Goal: Check status: Check status

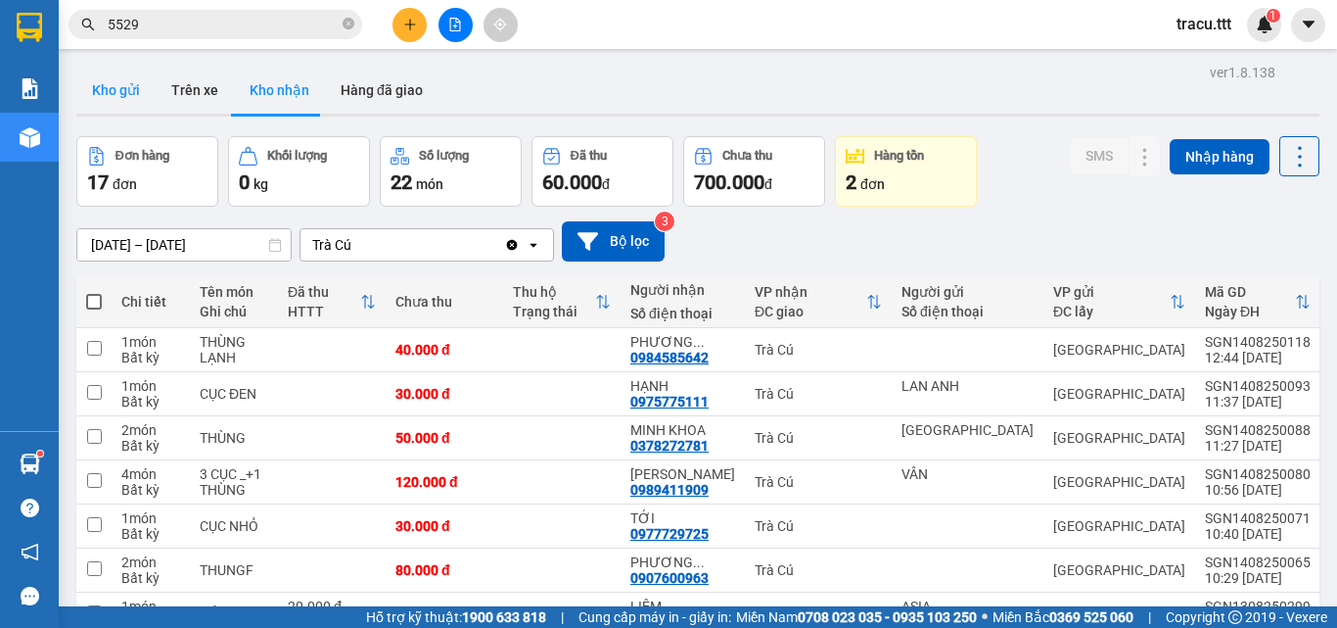
click at [142, 95] on button "Kho gửi" at bounding box center [115, 90] width 79 height 47
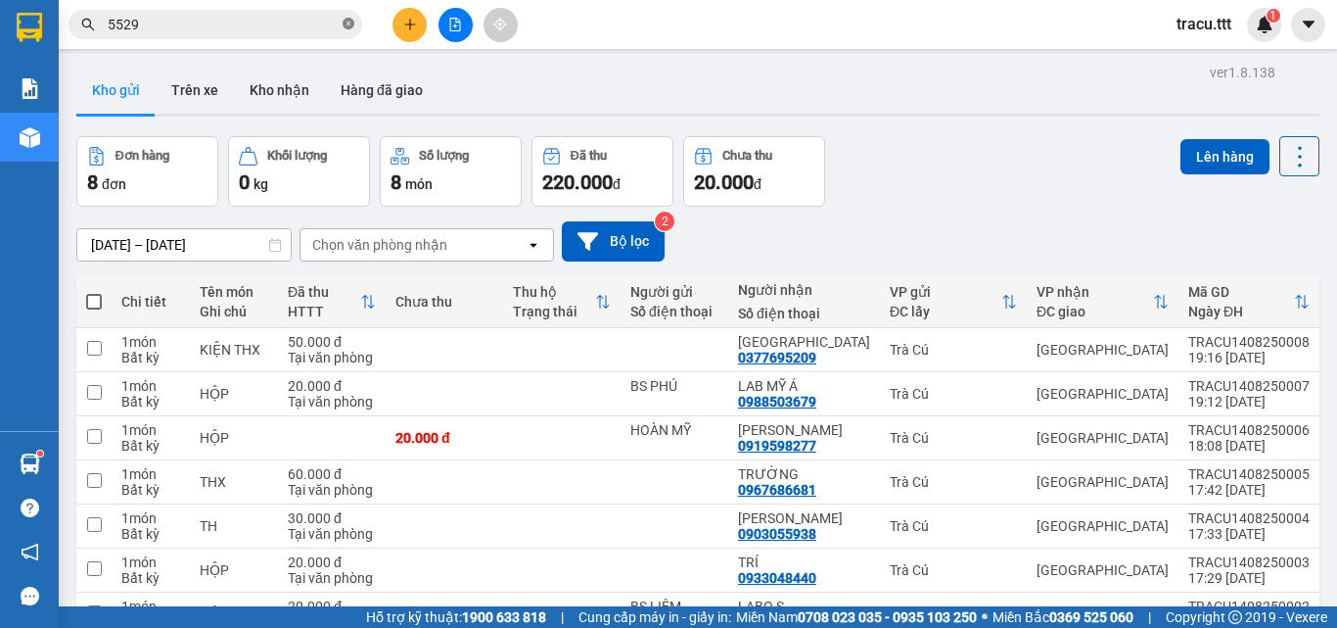
click at [352, 22] on icon "close-circle" at bounding box center [349, 24] width 12 height 12
drag, startPoint x: 574, startPoint y: 89, endPoint x: 584, endPoint y: 86, distance: 10.2
click at [575, 88] on div "Kho gửi Trên xe Kho nhận Hàng đã giao" at bounding box center [697, 93] width 1243 height 52
click at [961, 193] on div "Đơn hàng 8 đơn Khối lượng 0 kg Số lượng 8 món Đã thu 220.000 đ Chưa thu 20.000 …" at bounding box center [697, 171] width 1243 height 70
click at [930, 207] on div "[DATE] – [DATE] Press the down arrow key to interact with the calendar and sele…" at bounding box center [697, 242] width 1243 height 70
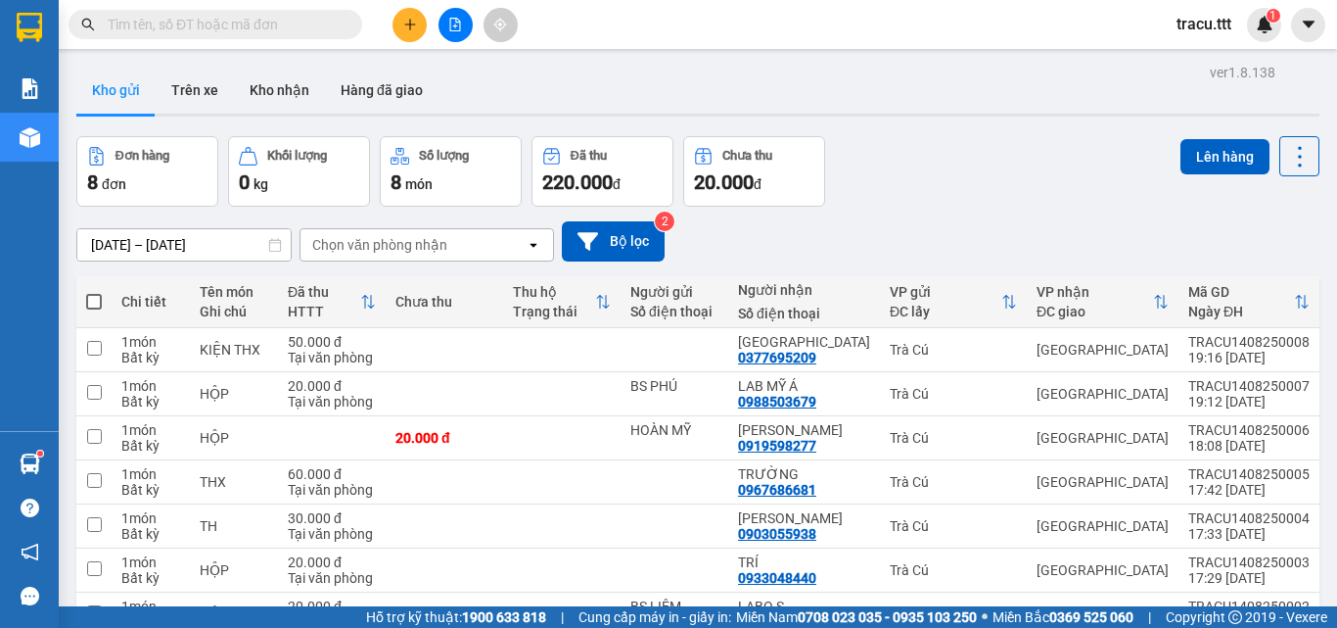
click at [839, 84] on div "Kho gửi Trên xe Kho nhận Hàng đã giao" at bounding box center [697, 93] width 1243 height 52
click at [923, 178] on div "Đơn hàng 8 đơn Khối lượng 0 kg Số lượng 8 món Đã thu 220.000 đ Chưa thu 20.000 …" at bounding box center [697, 171] width 1243 height 70
click at [962, 125] on div "ver 1.8.138 Kho gửi Trên xe [PERSON_NAME] Hàng đã [PERSON_NAME] hàng 8 đơn [PER…" at bounding box center [698, 405] width 1259 height 692
click at [215, 112] on button "Trên xe" at bounding box center [195, 90] width 78 height 47
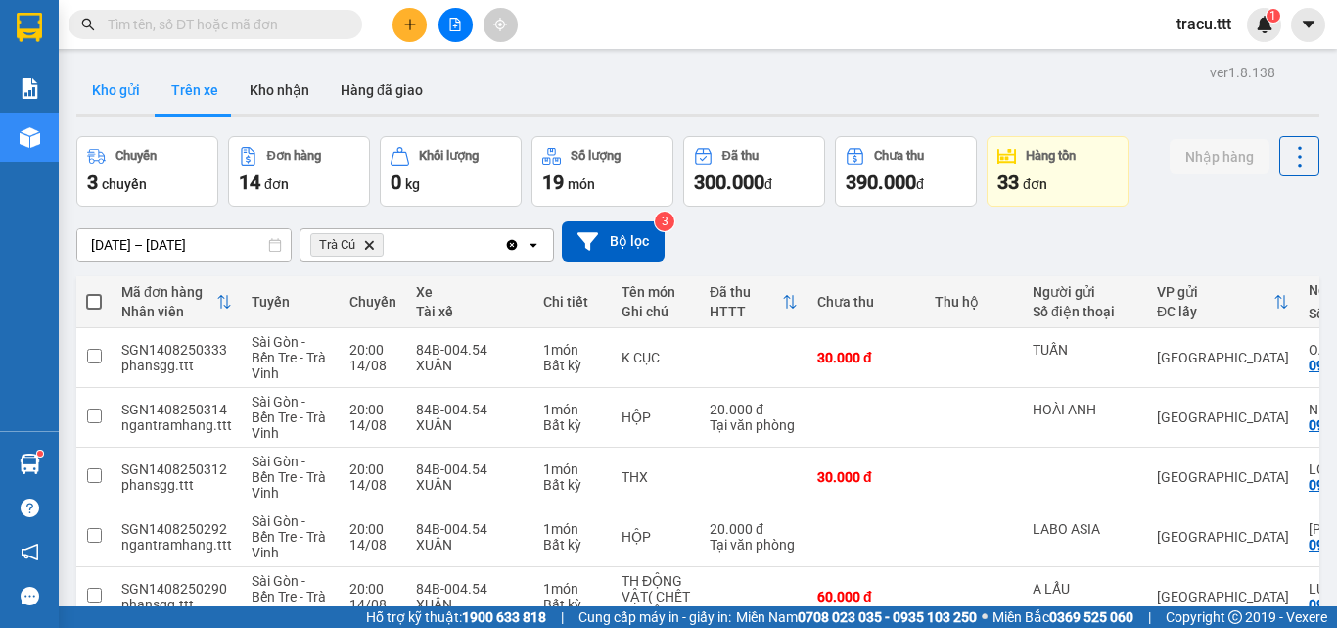
click at [132, 104] on button "Kho gửi" at bounding box center [115, 90] width 79 height 47
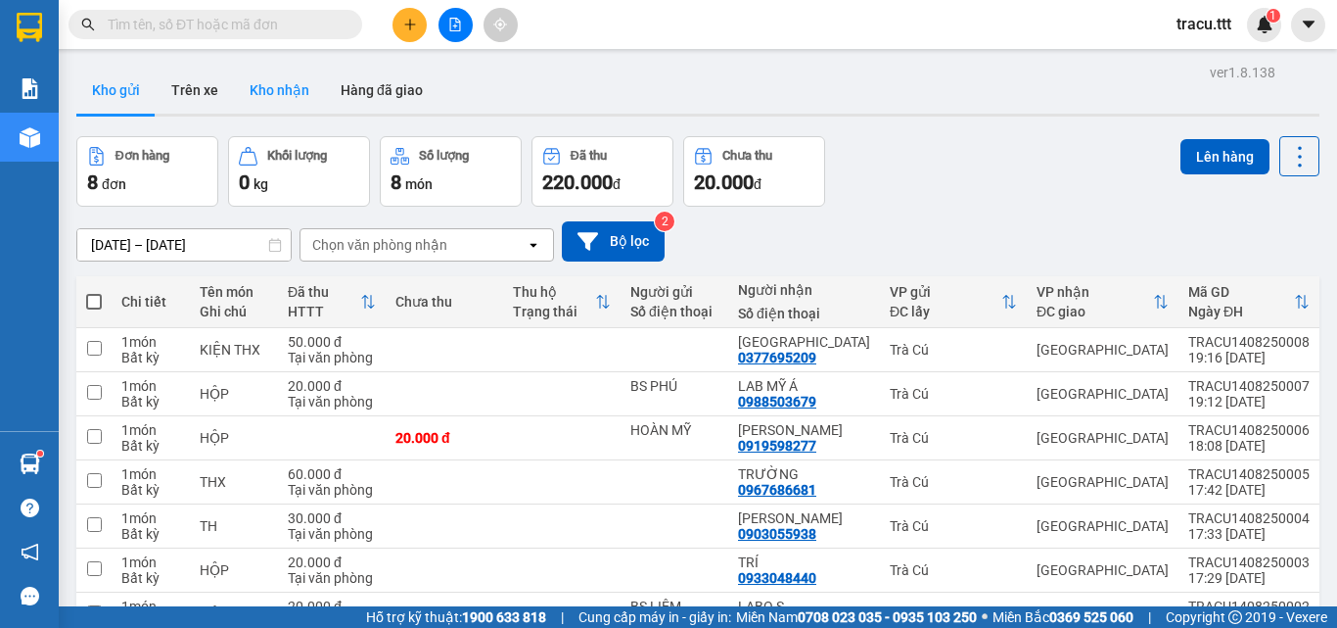
click at [278, 111] on button "Kho nhận" at bounding box center [279, 90] width 91 height 47
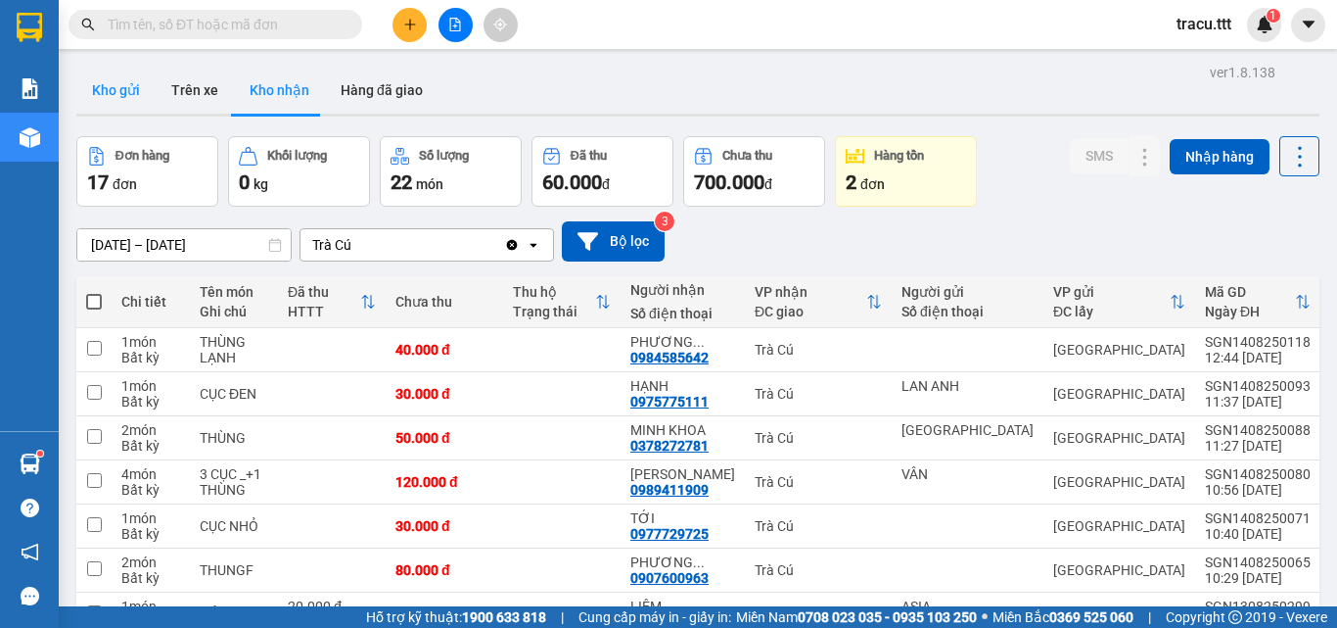
click at [127, 92] on button "Kho gửi" at bounding box center [115, 90] width 79 height 47
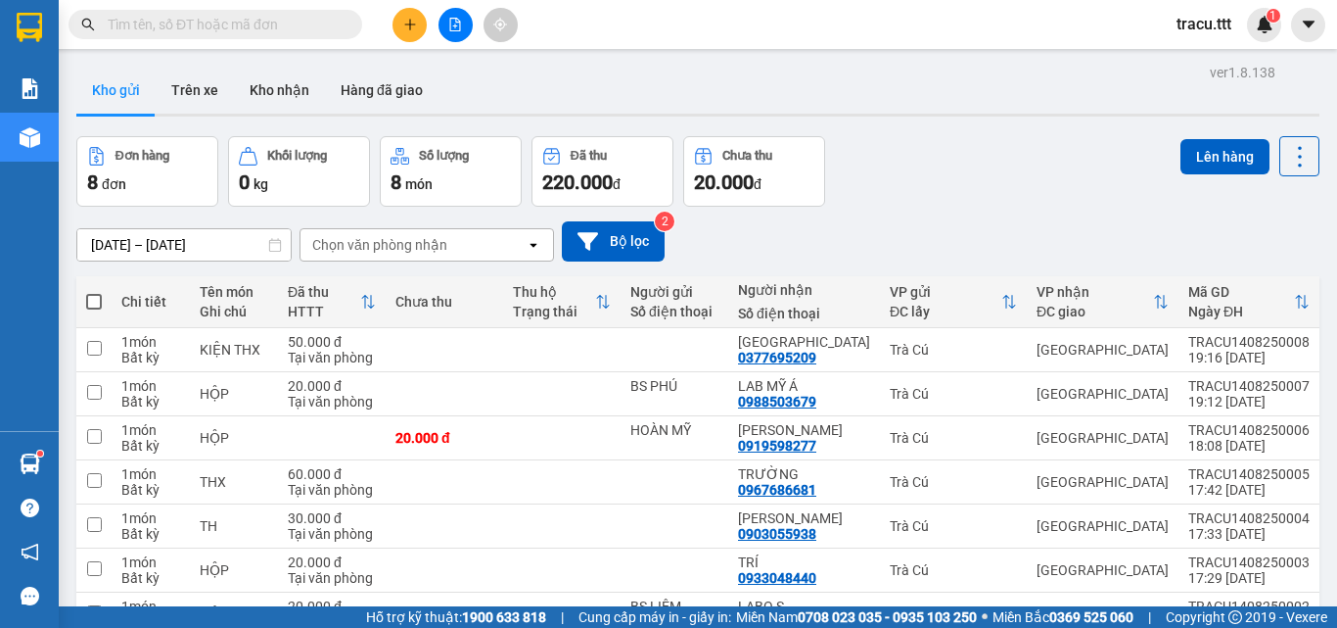
click at [959, 195] on div "Đơn hàng 8 đơn Khối lượng 0 kg Số lượng 8 món Đã thu 220.000 đ Chưa thu 20.000 …" at bounding box center [697, 171] width 1243 height 70
click at [634, 67] on div "Kho gửi Trên xe Kho nhận Hàng đã giao" at bounding box center [697, 93] width 1243 height 52
